Goal: Find specific page/section: Find specific page/section

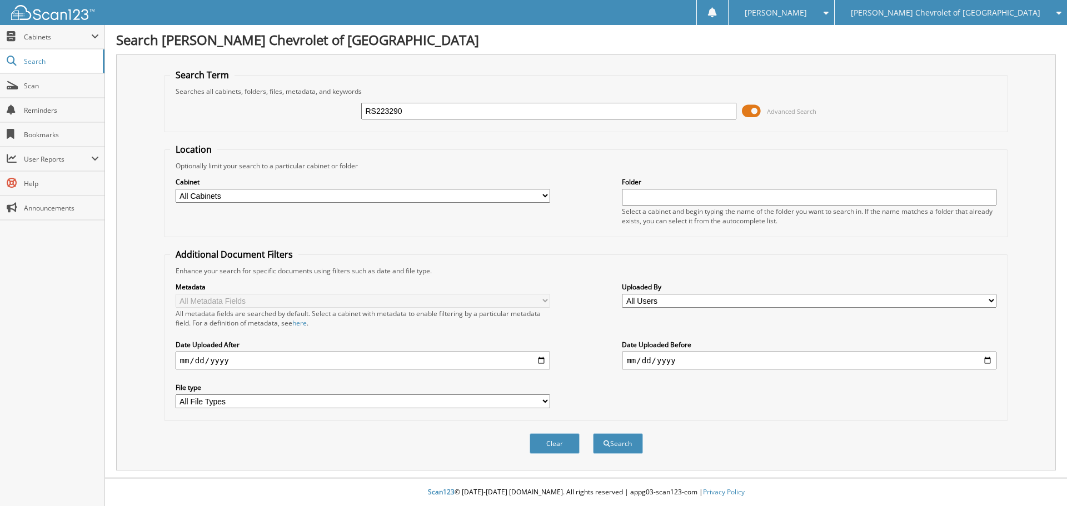
type input "RS223290"
click at [593, 434] on button "Search" at bounding box center [618, 444] width 50 height 21
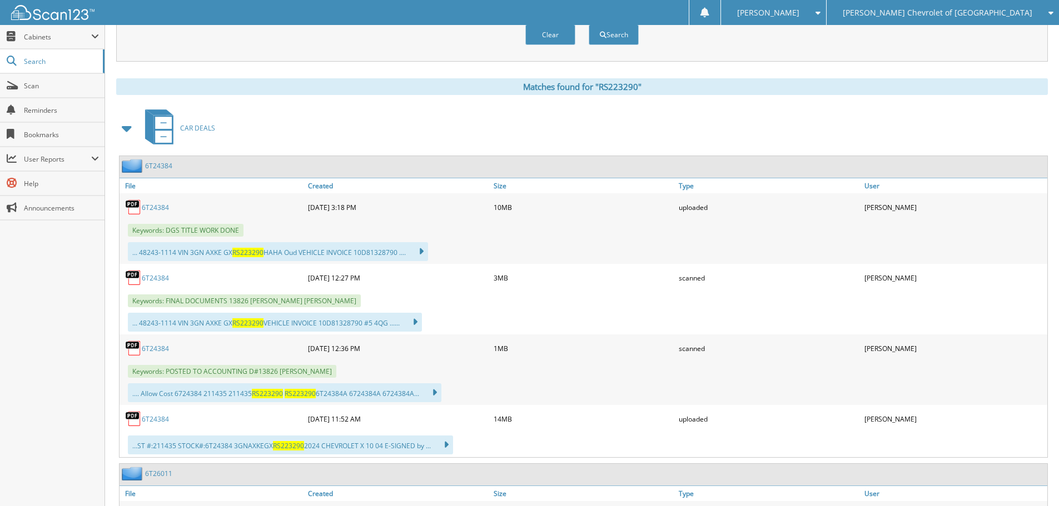
scroll to position [445, 0]
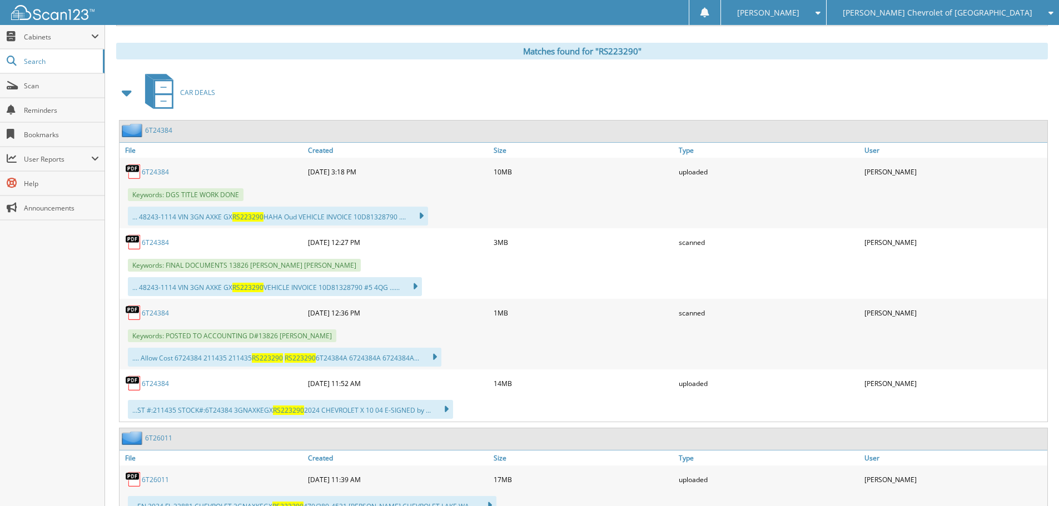
click at [150, 241] on link "6T24384" at bounding box center [155, 242] width 27 height 9
click at [167, 313] on link "6T24384" at bounding box center [155, 313] width 27 height 9
click at [163, 381] on link "6T24384" at bounding box center [155, 383] width 27 height 9
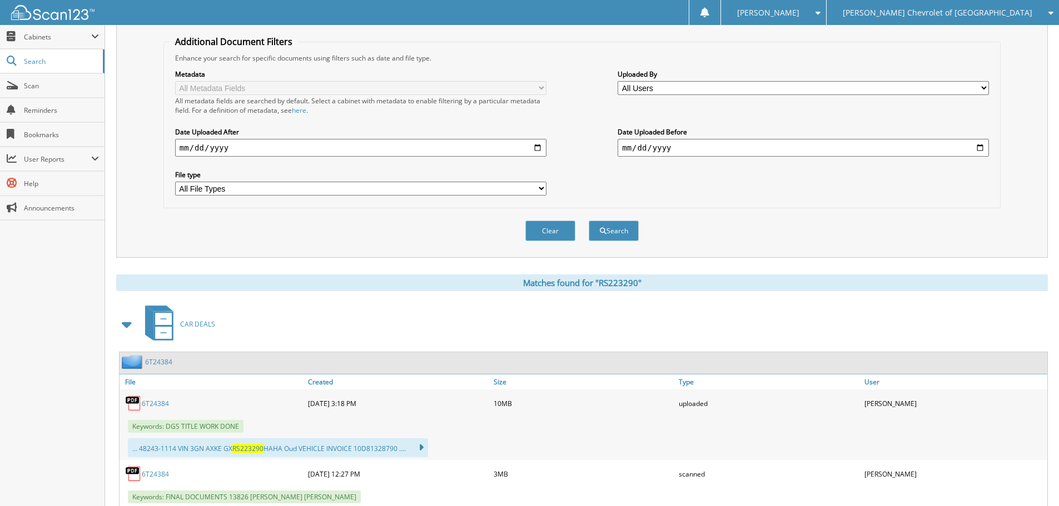
scroll to position [167, 0]
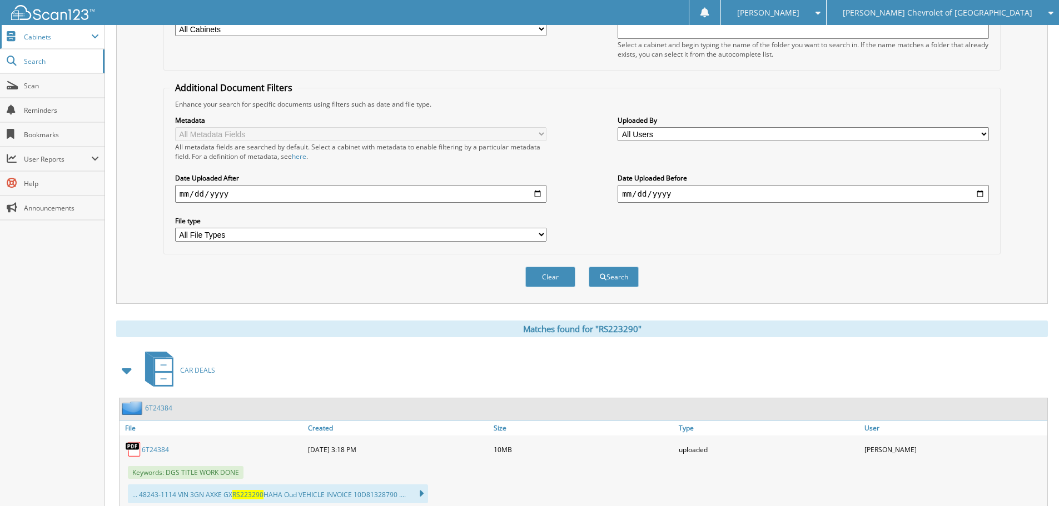
click at [76, 47] on span "Cabinets" at bounding box center [52, 37] width 105 height 24
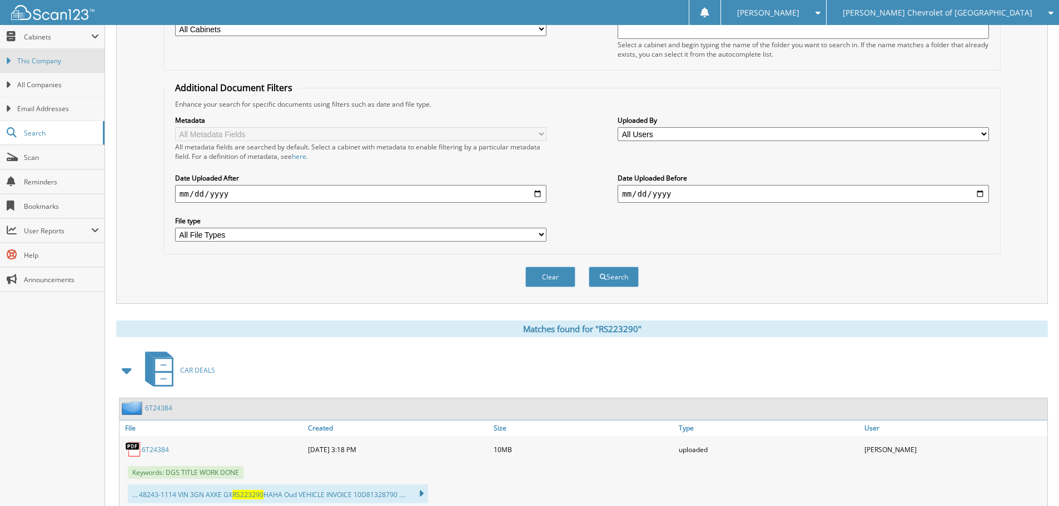
click at [67, 57] on span "This Company" at bounding box center [58, 61] width 82 height 10
